Goal: Task Accomplishment & Management: Manage account settings

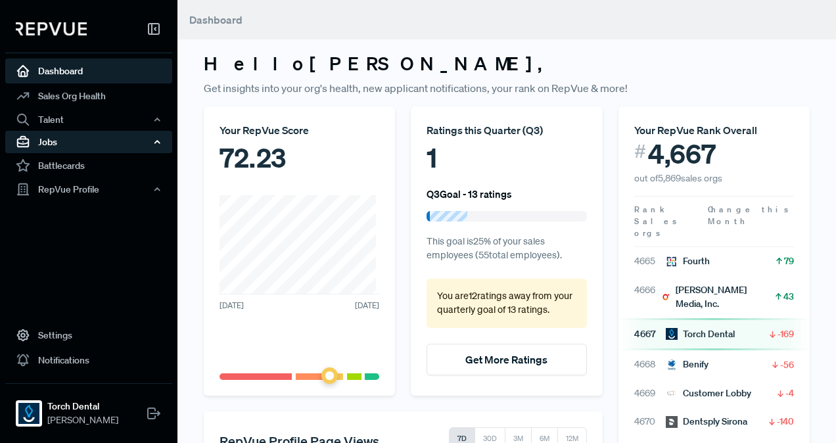
click at [122, 147] on div "Jobs" at bounding box center [88, 142] width 167 height 22
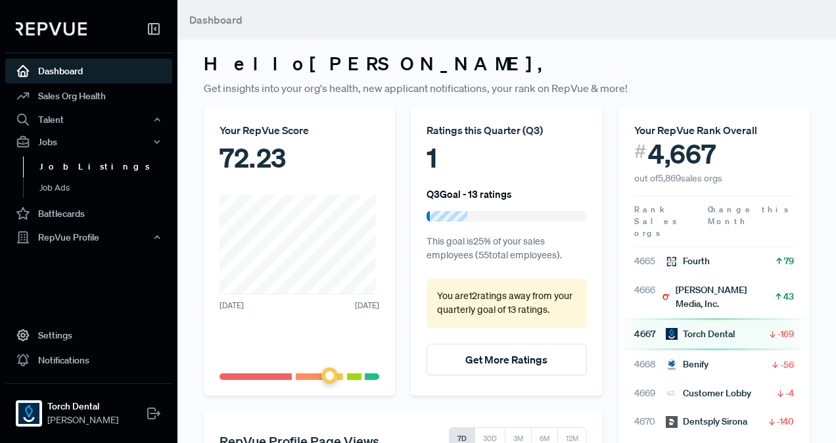
click at [101, 173] on link "Job Listings" at bounding box center [106, 166] width 167 height 21
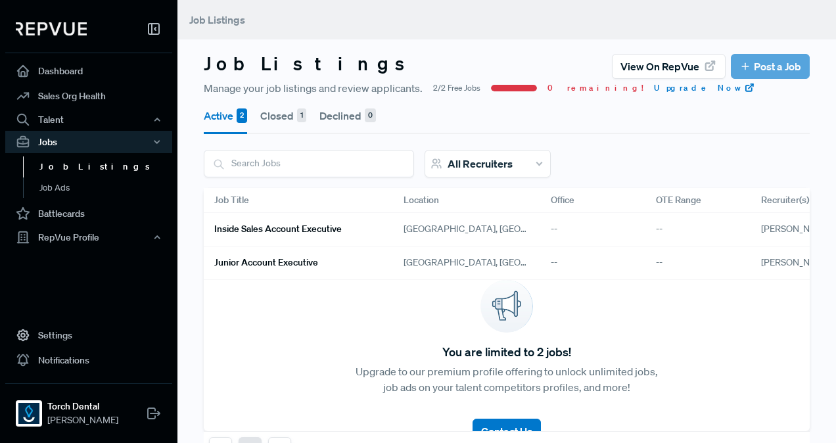
click at [288, 233] on h6 "Inside Sales Account Executive" at bounding box center [277, 228] width 127 height 11
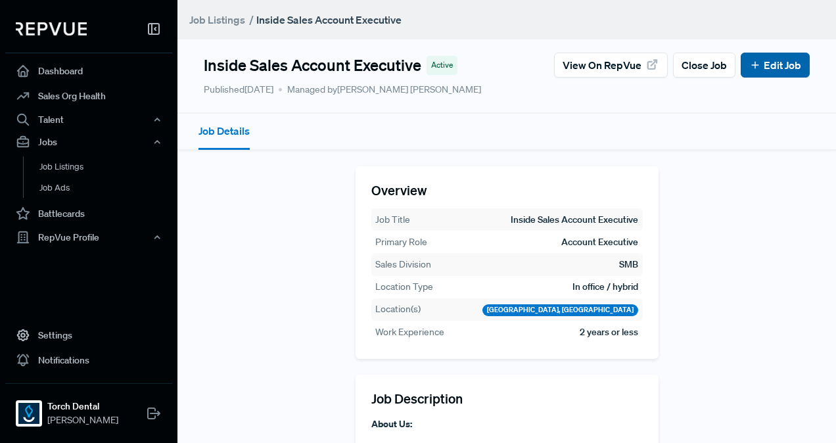
click at [772, 69] on link "Edit Job" at bounding box center [775, 65] width 52 height 16
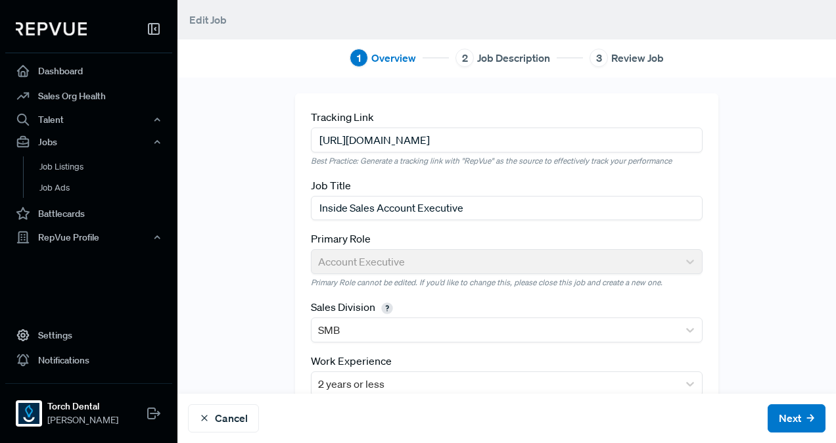
click at [372, 206] on input "Inside Sales Account Executive" at bounding box center [507, 208] width 392 height 24
click at [428, 204] on input "Inside Sales Account Executive" at bounding box center [507, 208] width 392 height 24
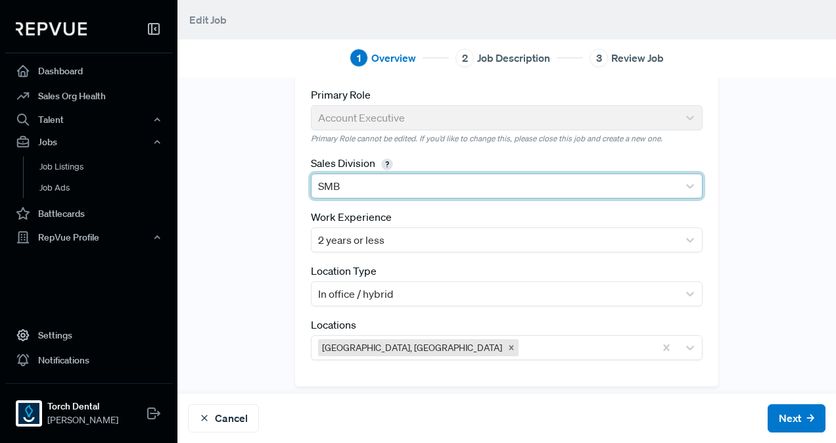
scroll to position [151, 0]
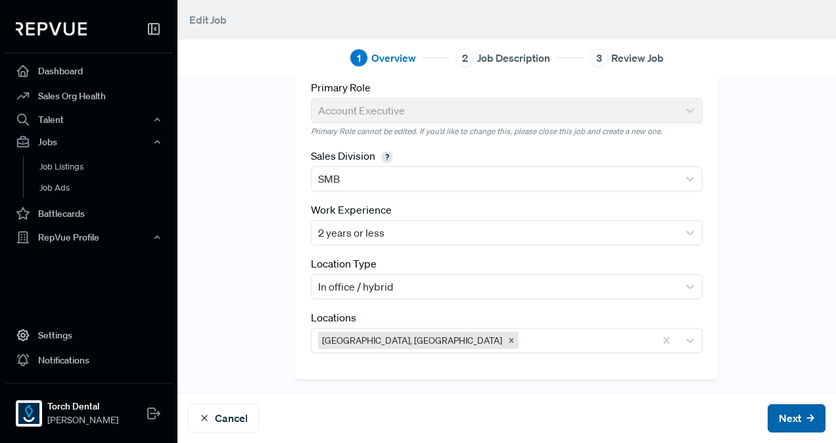
click at [775, 414] on button "Next" at bounding box center [797, 418] width 58 height 28
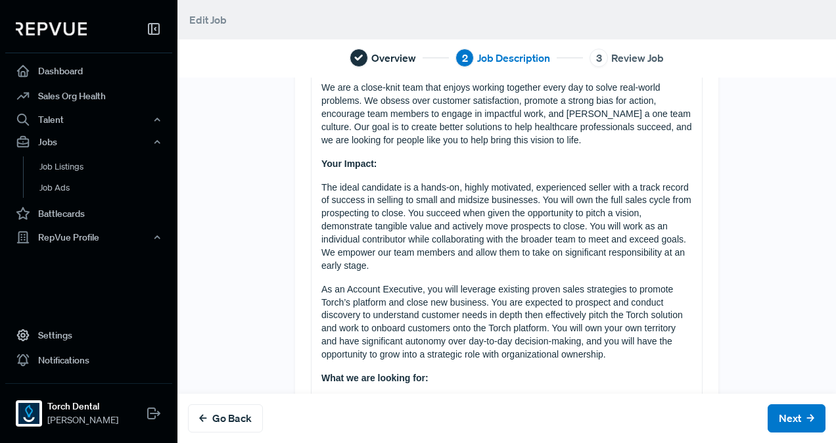
scroll to position [263, 0]
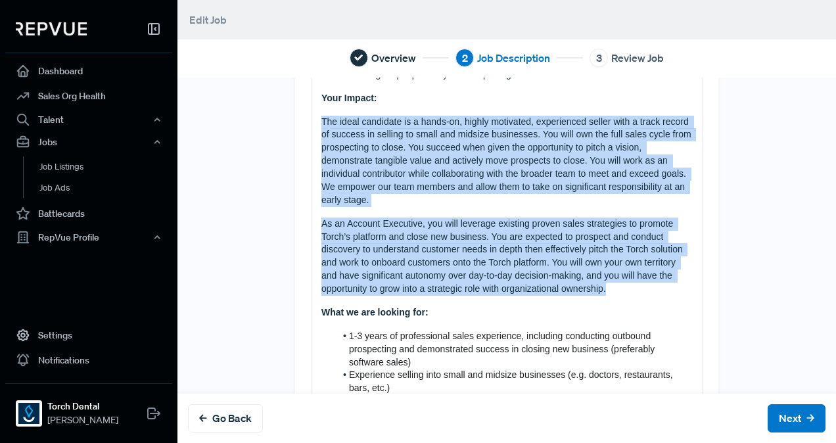
drag, startPoint x: 647, startPoint y: 289, endPoint x: 292, endPoint y: 126, distance: 390.8
click at [295, 126] on div "Tell us more about the job About Us: Torch Dental is a rapidly growing start-up…" at bounding box center [506, 265] width 423 height 871
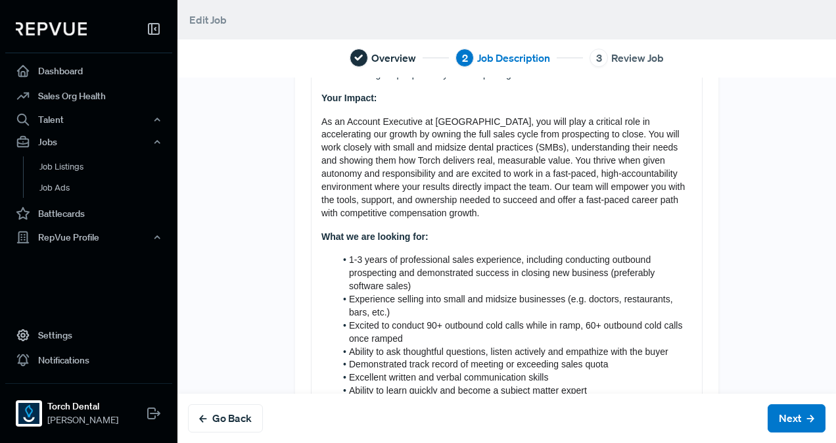
drag, startPoint x: 321, startPoint y: 237, endPoint x: 329, endPoint y: 241, distance: 9.2
click at [321, 237] on strong "What we are looking for:" at bounding box center [374, 236] width 107 height 11
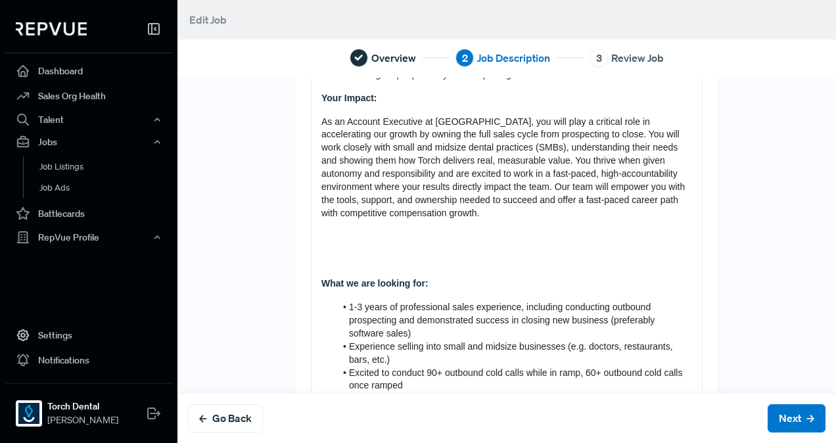
click at [359, 231] on p at bounding box center [506, 237] width 371 height 13
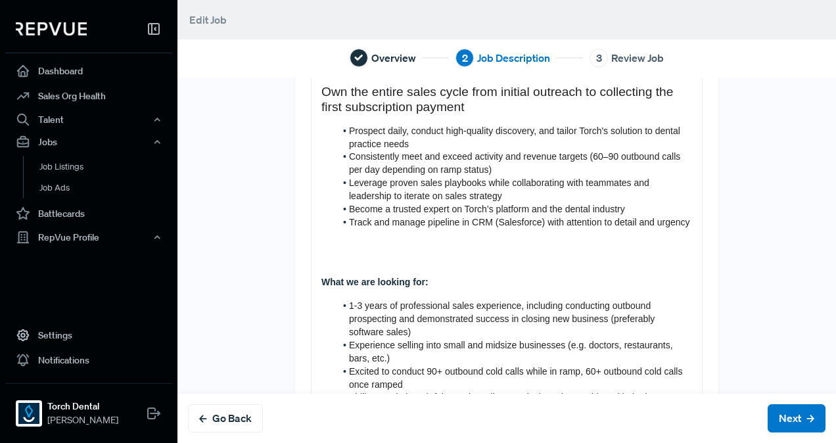
scroll to position [460, 0]
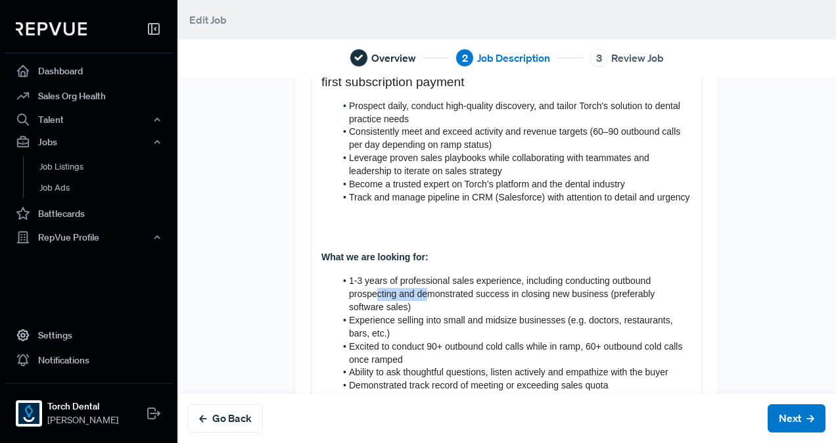
drag, startPoint x: 375, startPoint y: 312, endPoint x: 422, endPoint y: 310, distance: 47.3
click at [422, 310] on span "1-3 years of professional sales experience, including conducting outbound prosp…" at bounding box center [503, 293] width 308 height 37
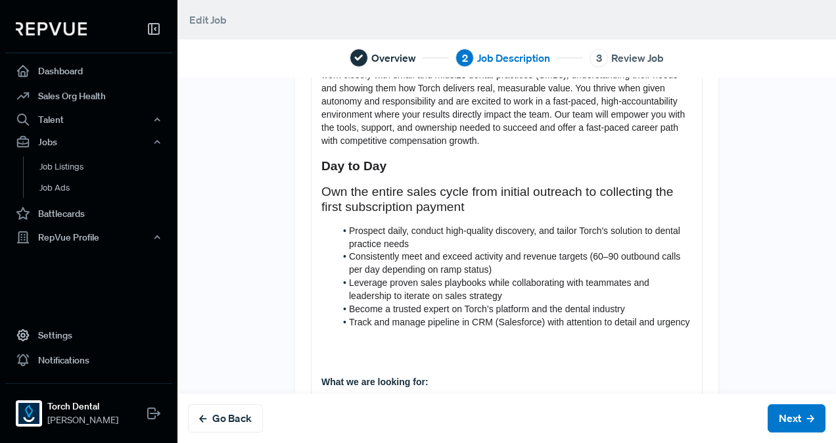
scroll to position [394, 0]
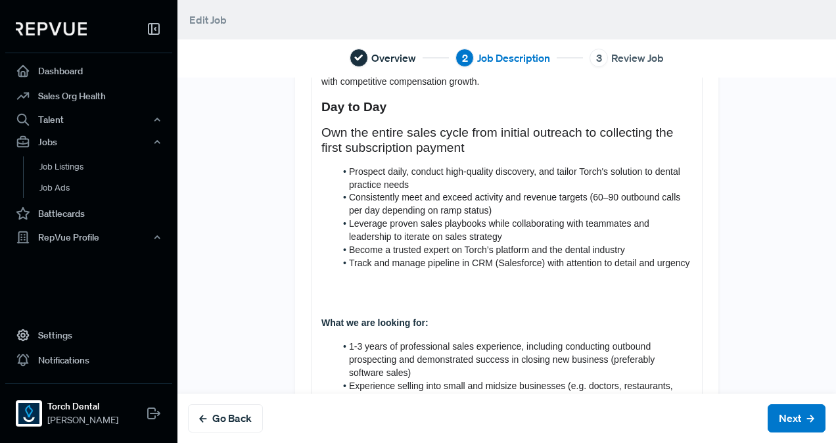
click at [321, 328] on strong "What we are looking for:" at bounding box center [374, 322] width 107 height 11
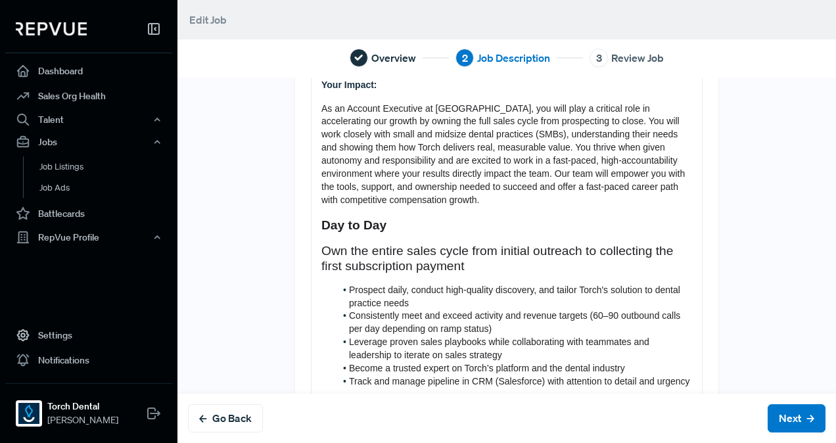
scroll to position [263, 0]
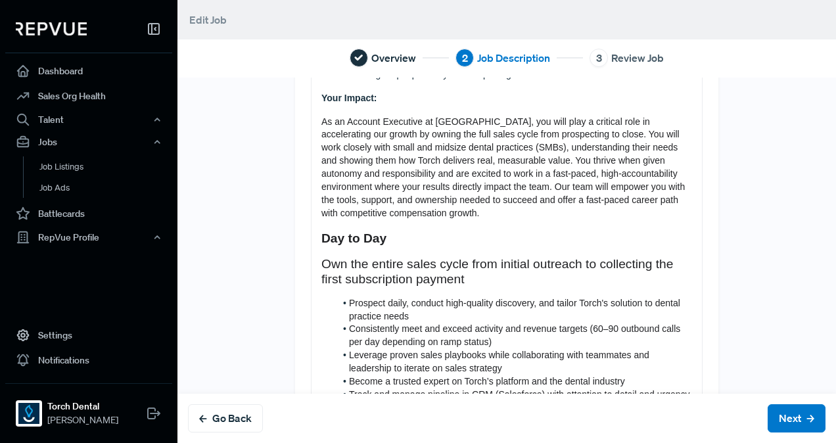
click at [349, 302] on span "Prospect daily, conduct high-quality discovery, and tailor Torch's solution to …" at bounding box center [516, 310] width 334 height 24
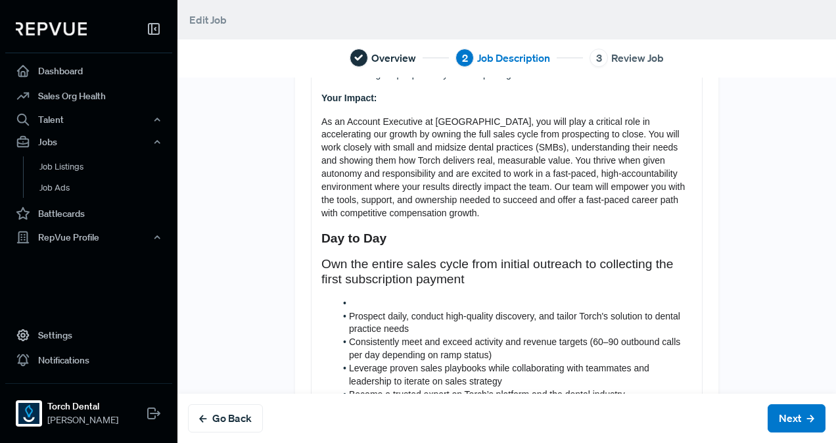
click at [391, 300] on li at bounding box center [513, 303] width 357 height 13
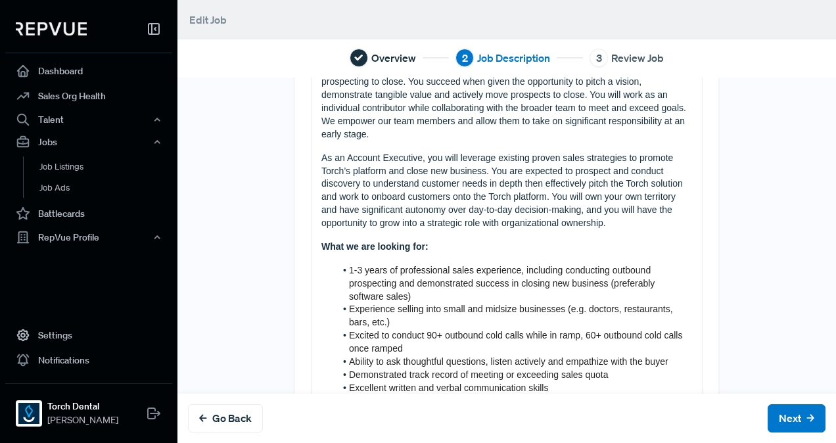
scroll to position [197, 0]
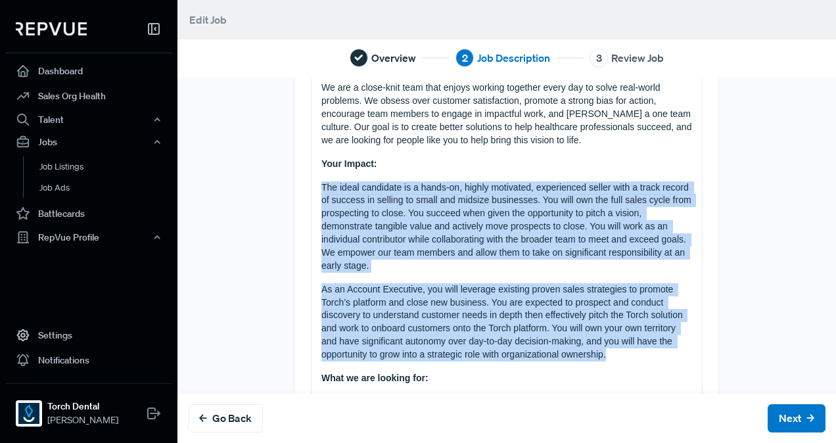
drag, startPoint x: 653, startPoint y: 355, endPoint x: 292, endPoint y: 189, distance: 397.6
click at [295, 189] on div "Tell us more about the job About Us: Torch Dental is a rapidly growing start-up…" at bounding box center [506, 331] width 423 height 871
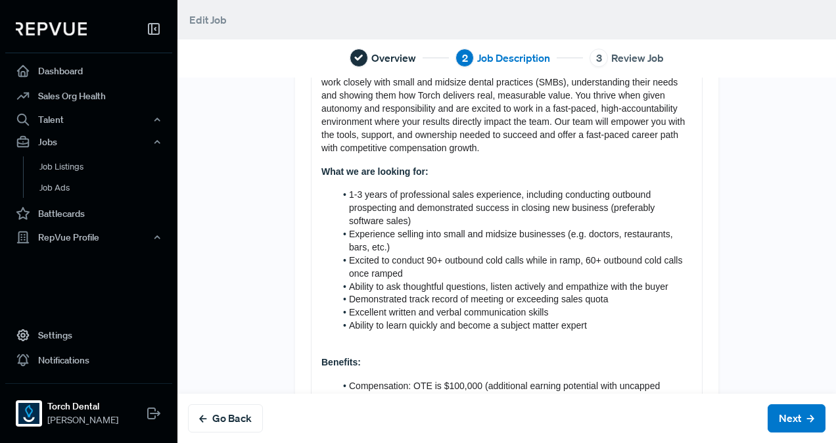
scroll to position [329, 0]
click at [321, 171] on strong "What we are looking for:" at bounding box center [374, 171] width 107 height 11
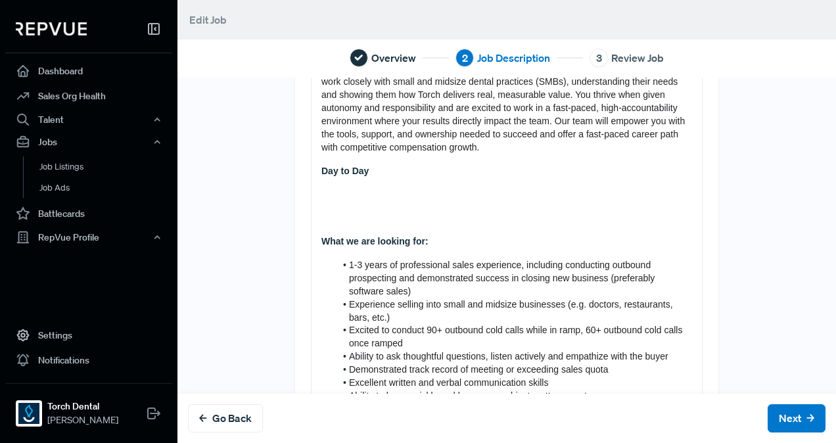
click at [373, 185] on div "About Us: Torch Dental is a rapidly growing start-up whose mission is to improv…" at bounding box center [507, 222] width 390 height 785
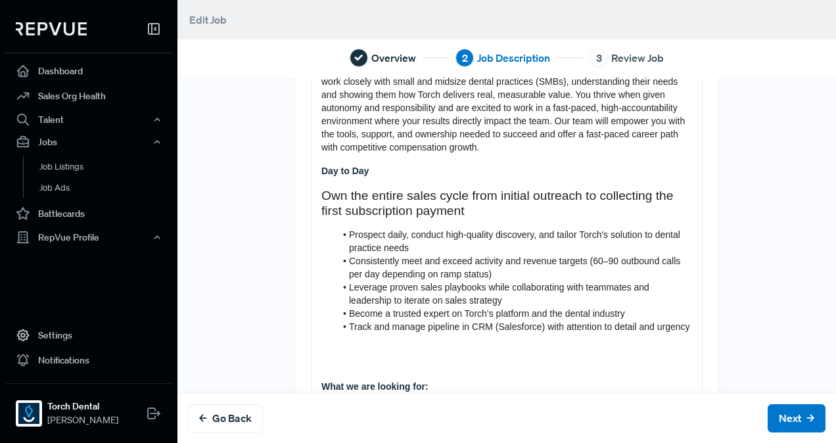
click at [349, 233] on span "Prospect daily, conduct high-quality discovery, and tailor Torch's solution to …" at bounding box center [516, 241] width 334 height 24
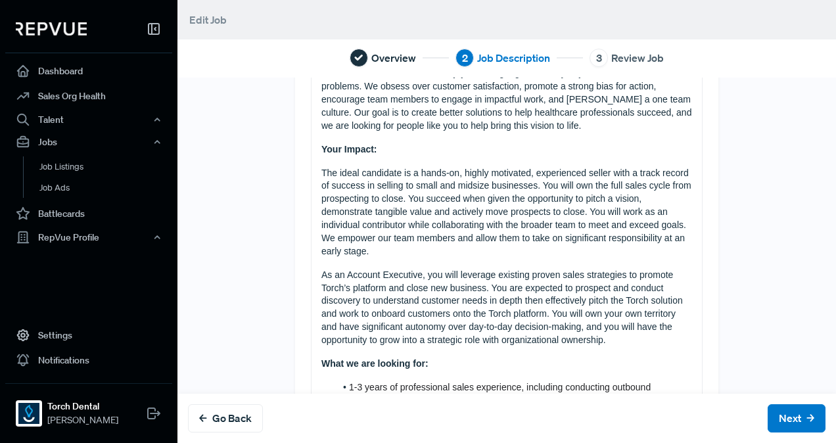
scroll to position [191, 0]
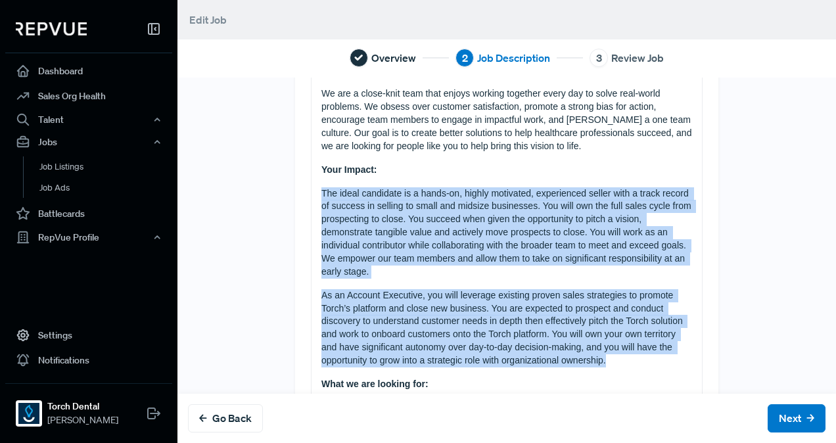
drag, startPoint x: 660, startPoint y: 361, endPoint x: 282, endPoint y: 195, distance: 412.9
click at [282, 195] on div "Tell us more about the job About Us: Torch Dental is a rapidly growing start-up…" at bounding box center [506, 337] width 659 height 871
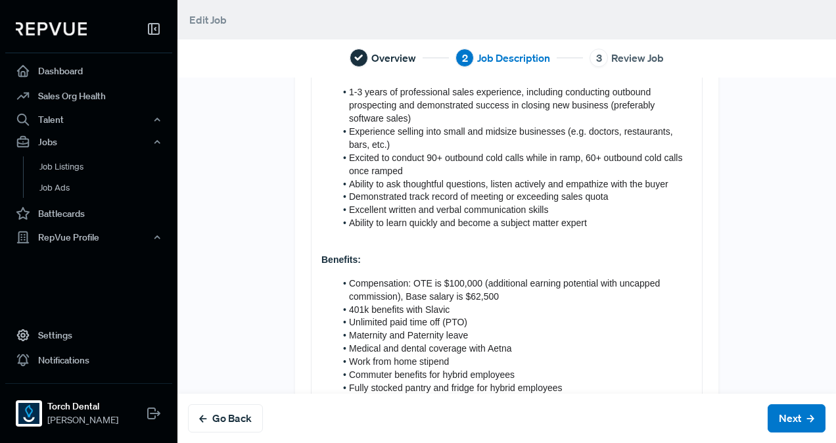
scroll to position [510, 0]
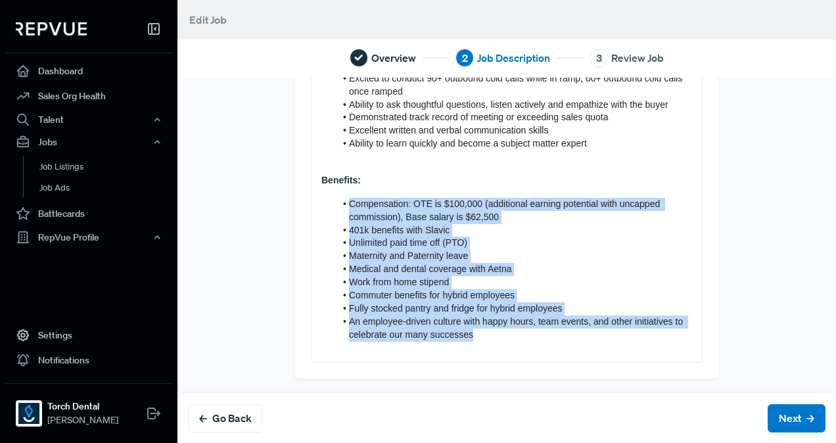
drag, startPoint x: 513, startPoint y: 338, endPoint x: 330, endPoint y: 208, distance: 224.7
click at [330, 208] on ol "Compensation: OTE is $100,000 (additional earning potential with uncapped commi…" at bounding box center [506, 270] width 371 height 144
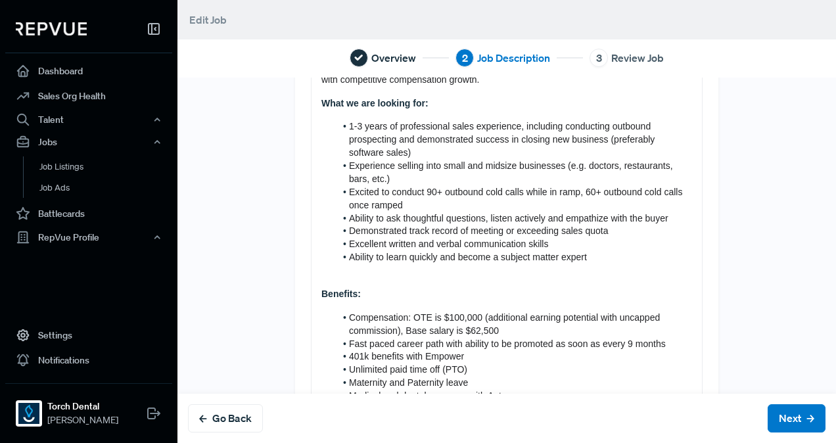
scroll to position [444, 0]
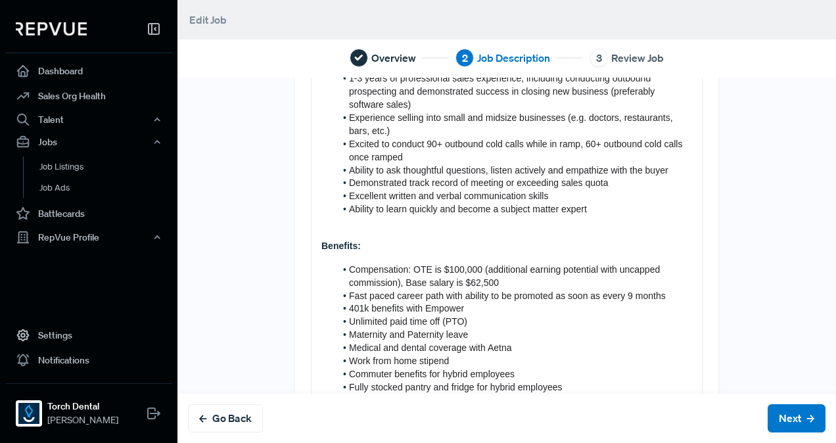
click at [321, 246] on strong "Benefits:" at bounding box center [340, 246] width 39 height 11
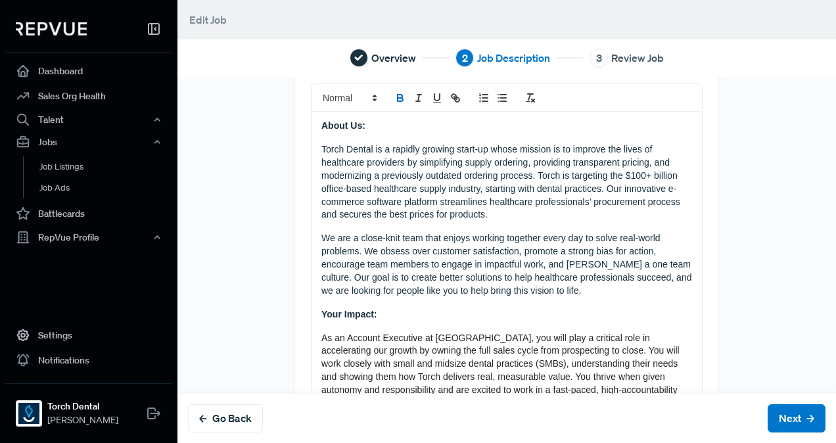
scroll to position [0, 0]
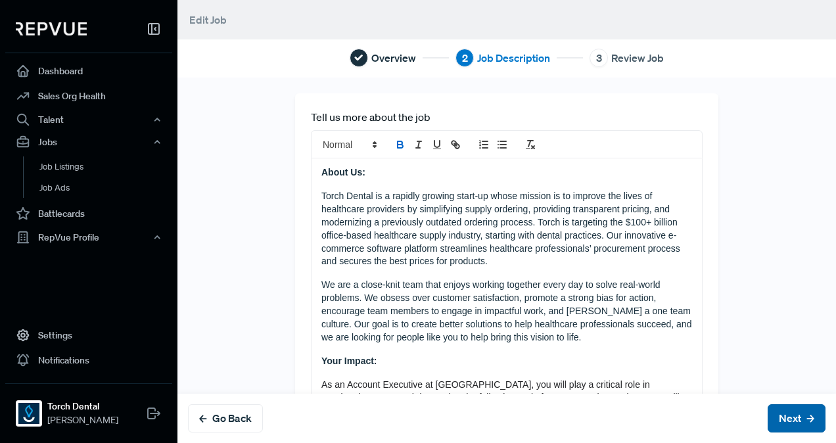
click at [768, 418] on button "Next" at bounding box center [797, 418] width 58 height 28
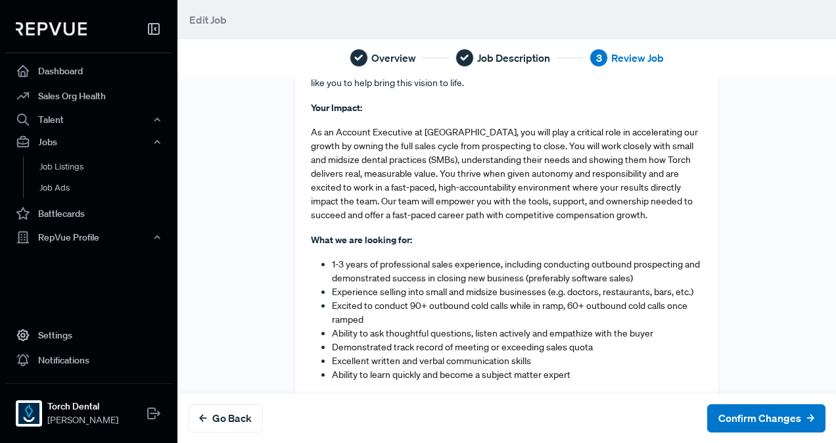
scroll to position [767, 0]
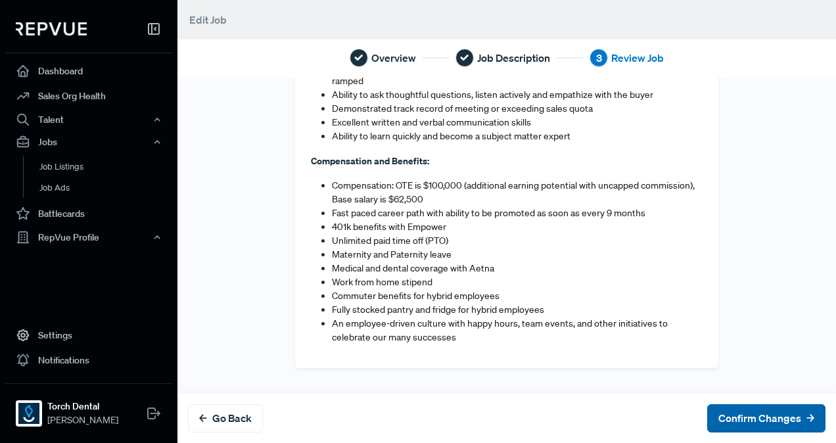
click at [720, 419] on button "Confirm Changes" at bounding box center [766, 418] width 118 height 28
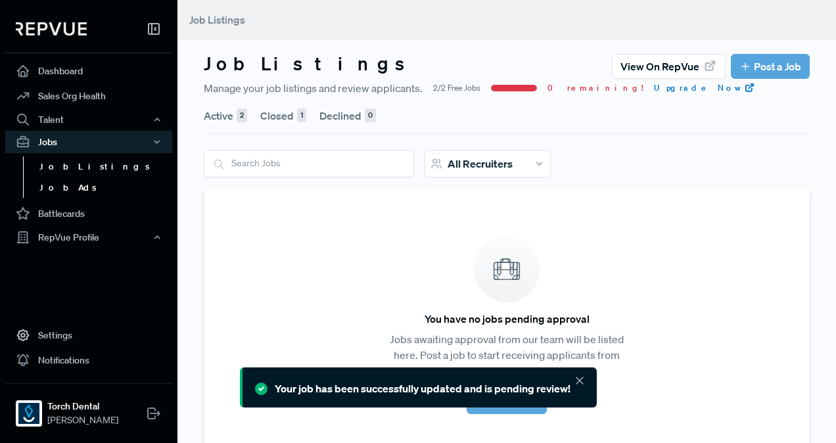
drag, startPoint x: 62, startPoint y: 164, endPoint x: 181, endPoint y: 189, distance: 122.2
click at [62, 164] on link "Job Listings" at bounding box center [106, 166] width 167 height 21
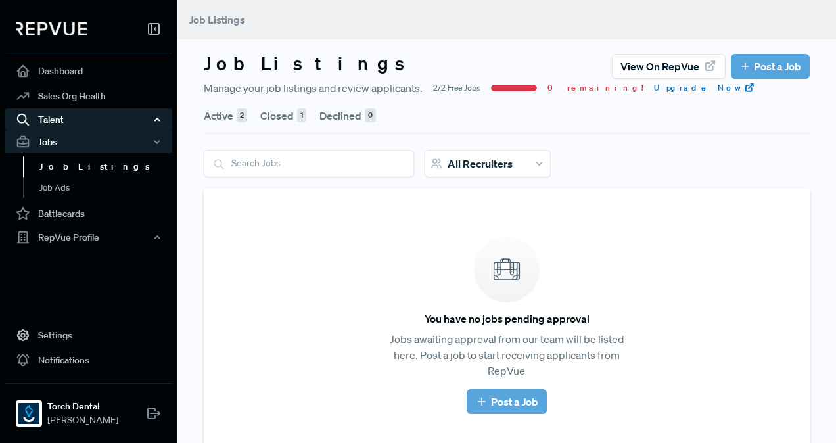
click at [86, 123] on div "Talent" at bounding box center [88, 119] width 167 height 22
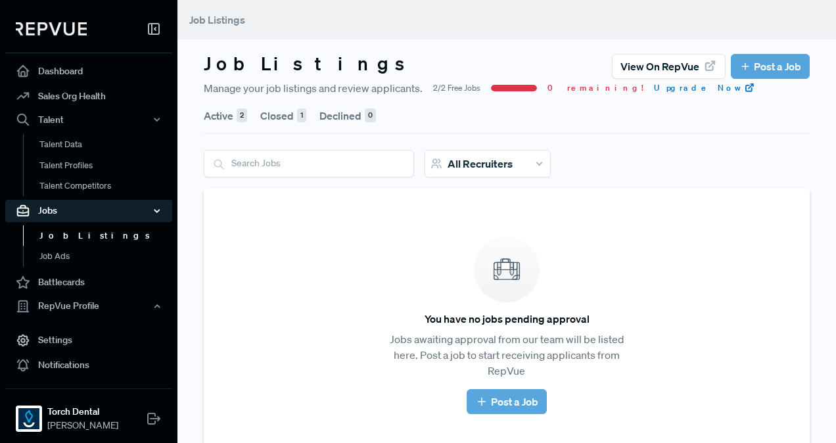
click at [69, 215] on div "Jobs" at bounding box center [88, 211] width 167 height 22
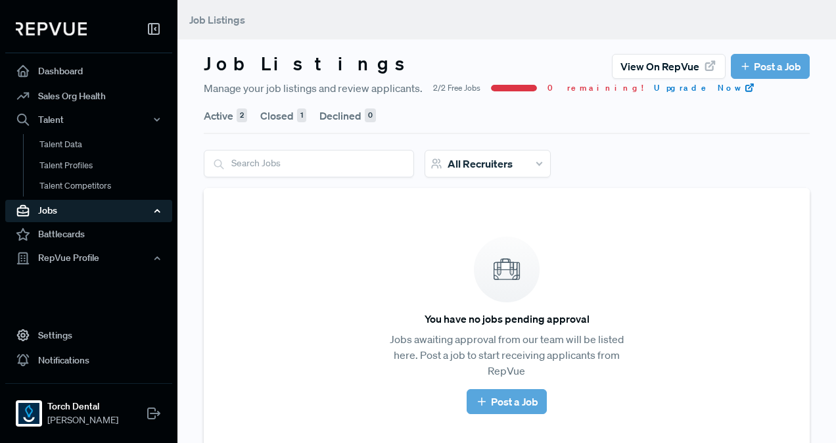
click at [87, 209] on div "Jobs" at bounding box center [88, 211] width 167 height 22
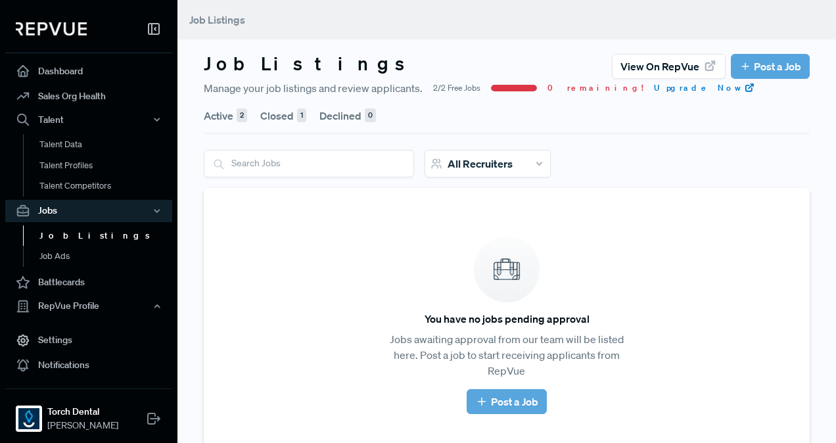
click at [87, 239] on link "Job Listings" at bounding box center [106, 235] width 167 height 21
click at [80, 237] on link "Job Listings" at bounding box center [106, 235] width 167 height 21
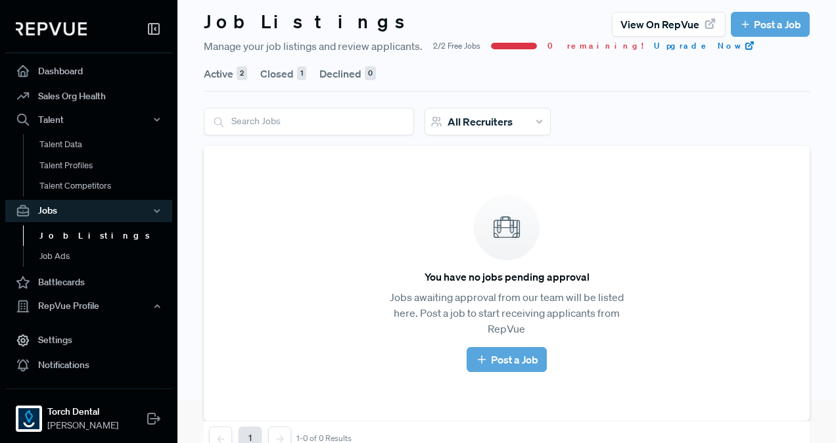
scroll to position [74, 0]
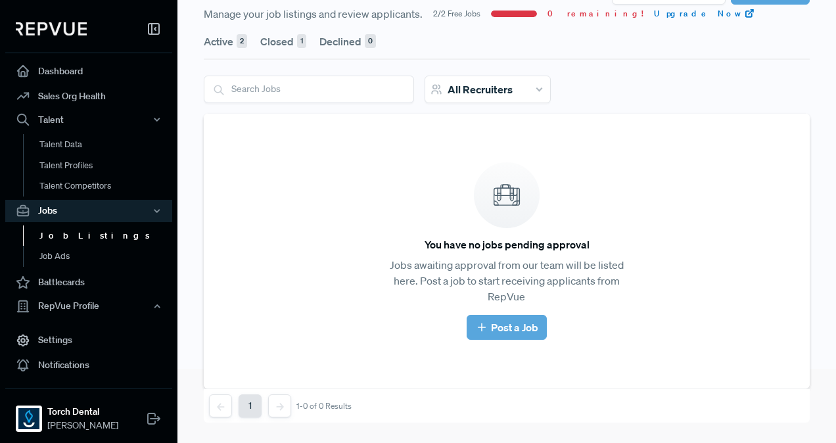
click at [223, 44] on button "Active 2" at bounding box center [225, 41] width 43 height 37
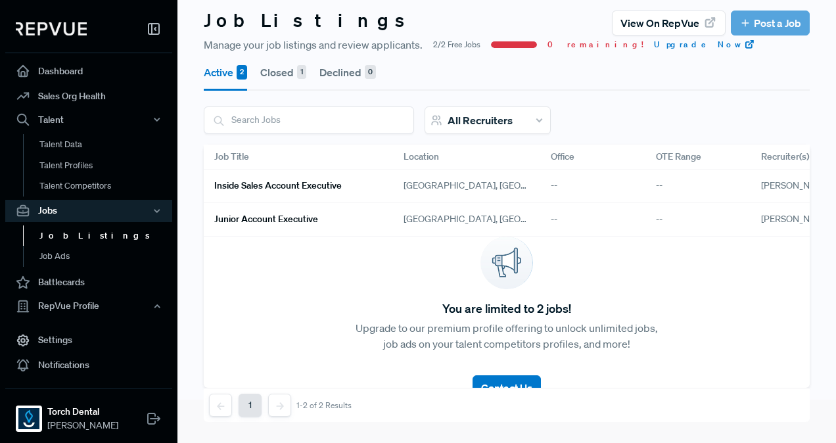
click at [267, 180] on h6 "Inside Sales Account Executive" at bounding box center [277, 185] width 127 height 11
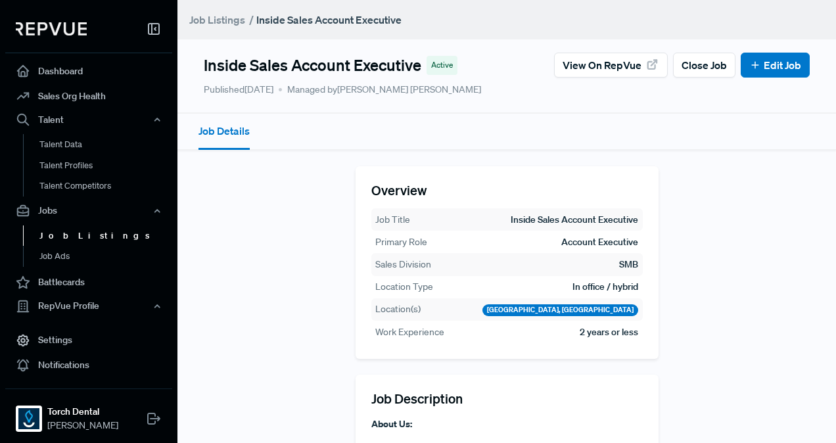
scroll to position [197, 0]
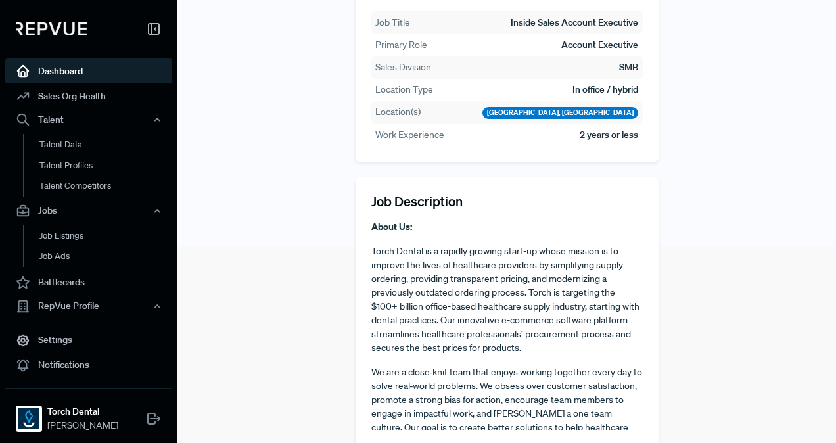
click at [74, 72] on link "Dashboard" at bounding box center [88, 70] width 167 height 25
